Goal: Information Seeking & Learning: Understand process/instructions

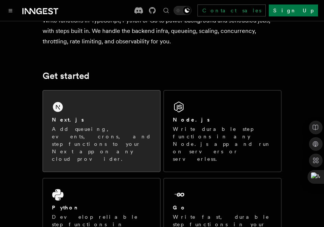
scroll to position [70, 0]
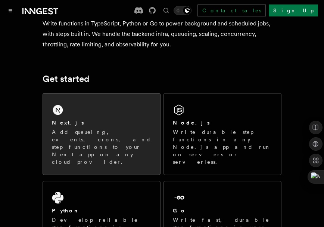
click at [106, 138] on p "Add queueing, events, crons, and step functions to your Next app on any cloud p…" at bounding box center [101, 146] width 99 height 37
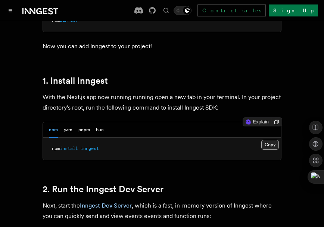
scroll to position [399, 0]
click at [271, 140] on button "Copy Copied" at bounding box center [271, 145] width 18 height 10
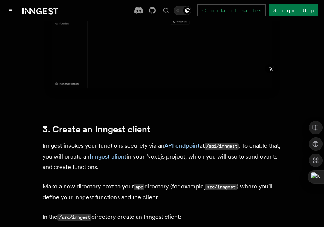
scroll to position [792, 0]
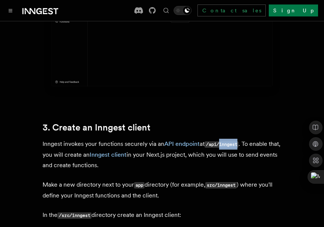
drag, startPoint x: 223, startPoint y: 120, endPoint x: 243, endPoint y: 122, distance: 20.2
click at [243, 139] on p "Inngest invokes your functions securely via an API endpoint at /api/inngest . T…" at bounding box center [162, 155] width 239 height 32
copy code "inngest"
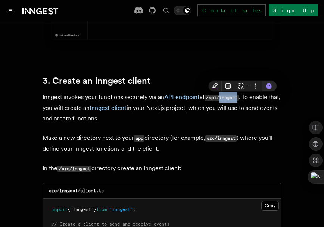
scroll to position [838, 0]
click at [160, 133] on p "Make a new directory next to your app directory (for example, src/inngest ) whe…" at bounding box center [162, 143] width 239 height 21
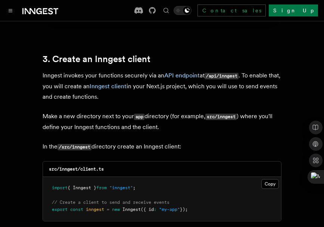
scroll to position [874, 0]
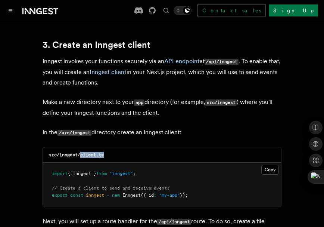
drag, startPoint x: 111, startPoint y: 134, endPoint x: 80, endPoint y: 132, distance: 30.3
click at [80, 147] on div "src/inngest/client.ts" at bounding box center [162, 154] width 238 height 15
copy code "client.ts"
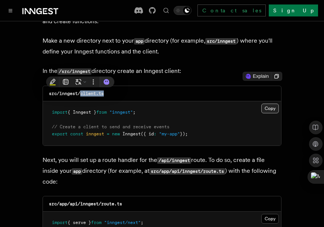
click at [262, 103] on button "Copy Copied" at bounding box center [271, 108] width 18 height 10
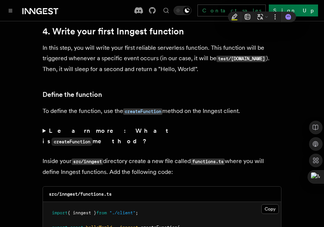
scroll to position [1237, 0]
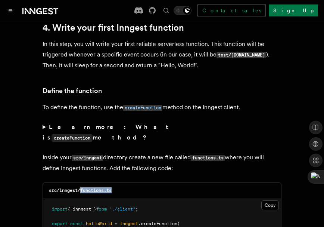
drag, startPoint x: 114, startPoint y: 160, endPoint x: 82, endPoint y: 161, distance: 32.5
click at [82, 183] on div "src/inngest/functions.ts" at bounding box center [162, 190] width 238 height 15
copy code "functions.ts"
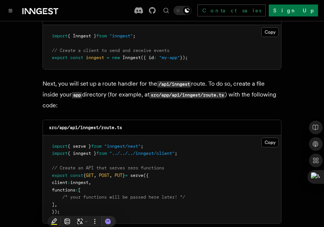
scroll to position [1012, 0]
click at [270, 137] on button "Copy Copied" at bounding box center [271, 142] width 18 height 10
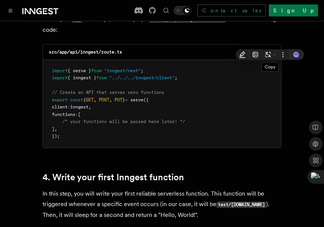
scroll to position [1089, 0]
